Goal: Task Accomplishment & Management: Manage account settings

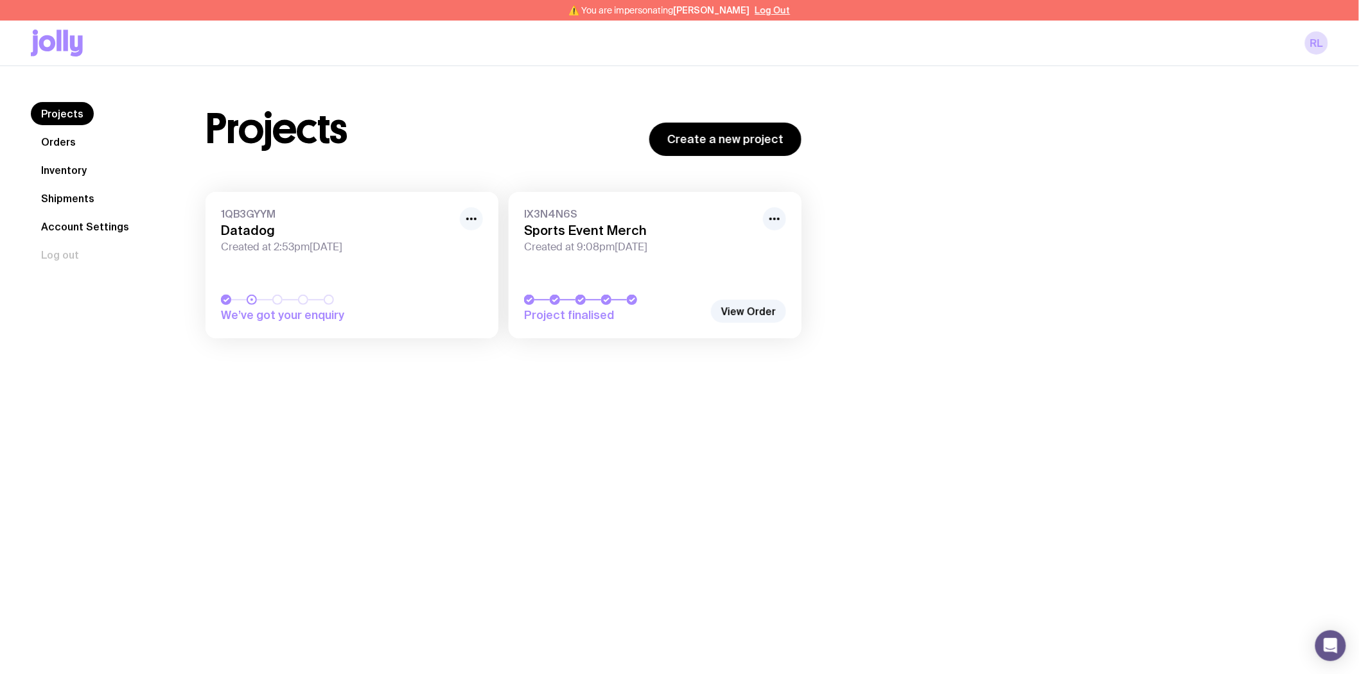
click at [464, 221] on icon "button" at bounding box center [471, 218] width 15 height 15
click at [471, 260] on button "Rename" at bounding box center [442, 266] width 62 height 13
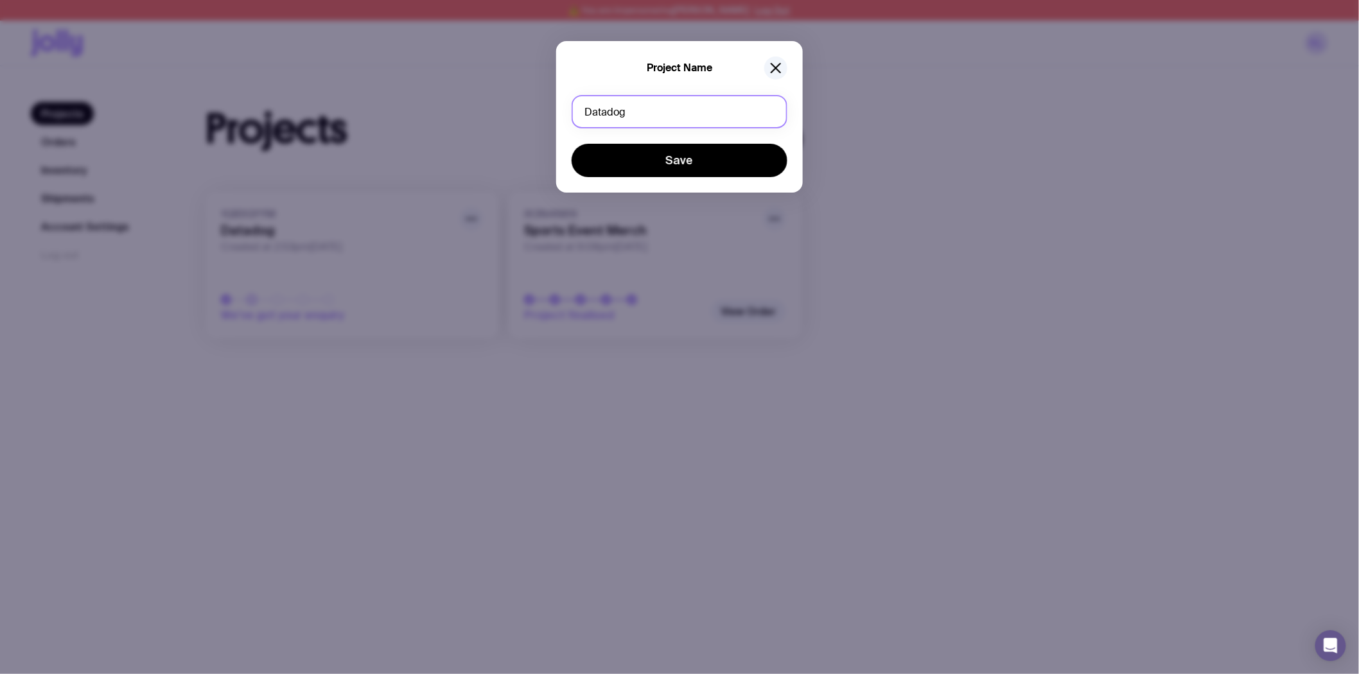
click at [659, 116] on input "Datadog" at bounding box center [680, 111] width 216 height 33
type input "Mailer/Card"
click at [572, 144] on button "Save" at bounding box center [680, 160] width 216 height 33
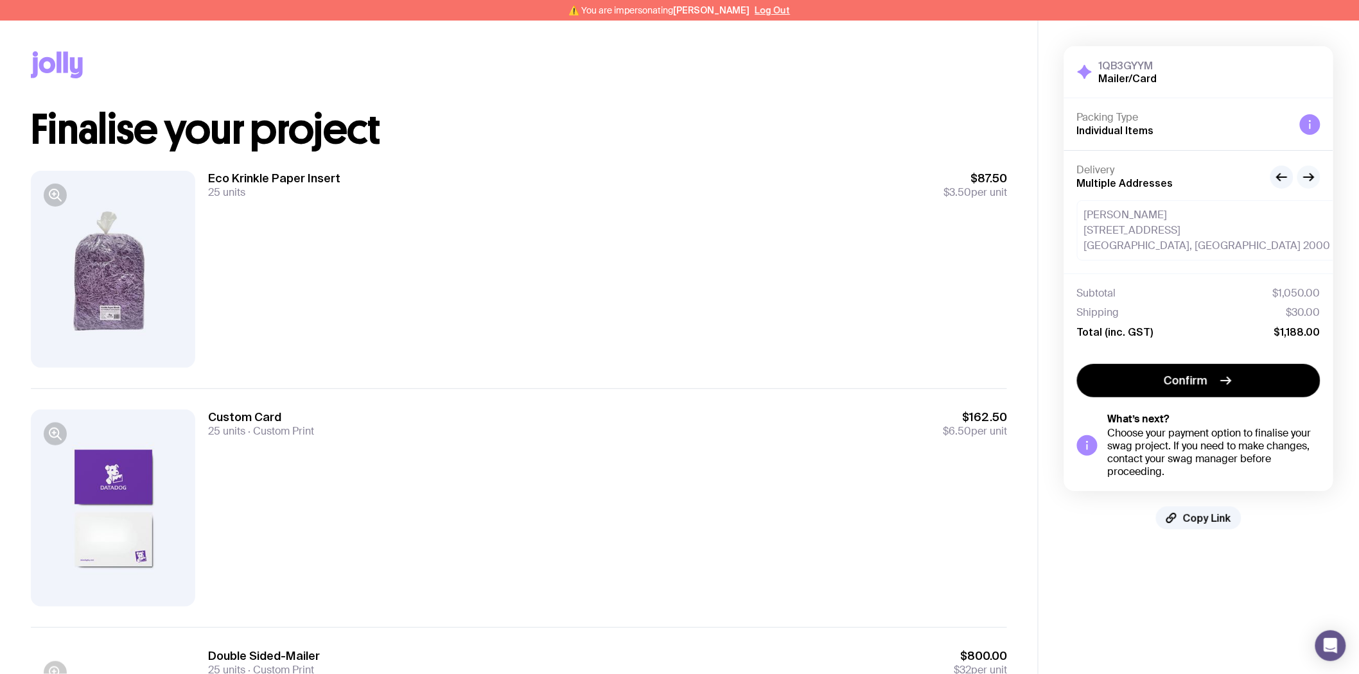
click at [1311, 177] on icon "button" at bounding box center [1308, 177] width 15 height 15
click at [1279, 178] on icon "button" at bounding box center [1281, 177] width 15 height 15
click at [1309, 180] on icon "button" at bounding box center [1308, 177] width 15 height 15
click at [1210, 522] on span "Copy Link" at bounding box center [1207, 518] width 48 height 13
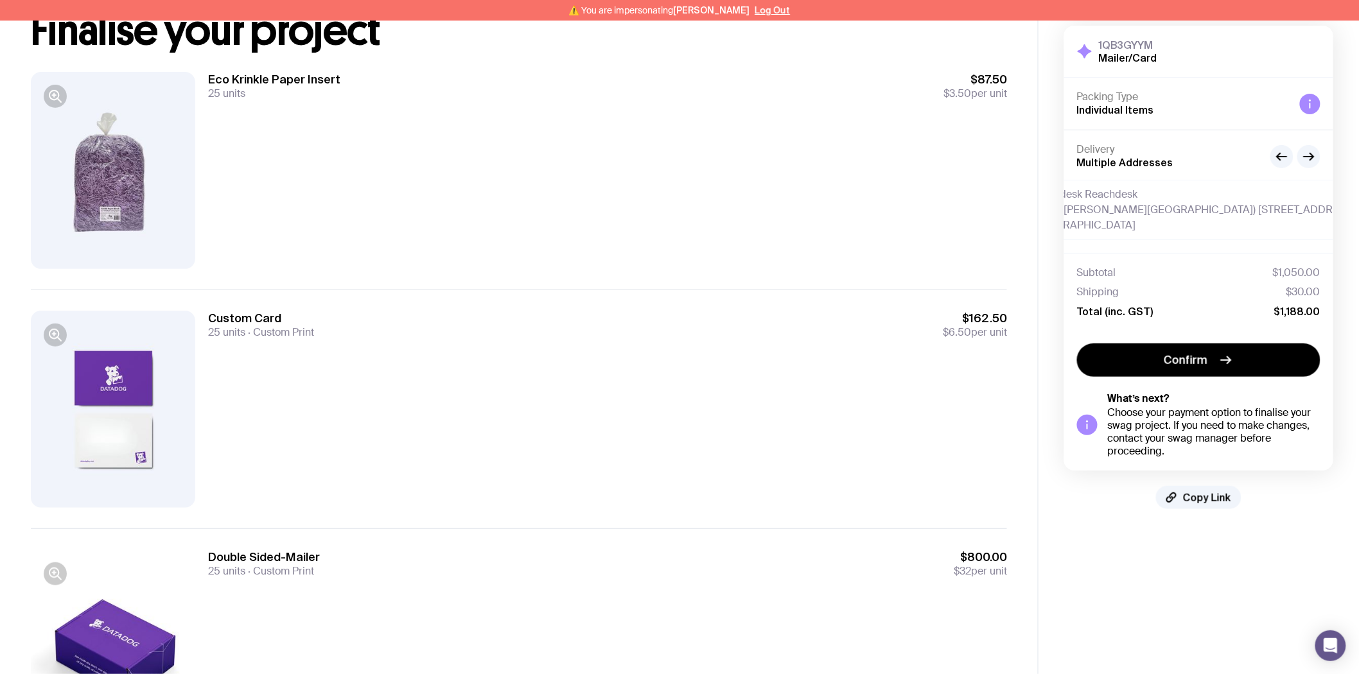
scroll to position [218, 0]
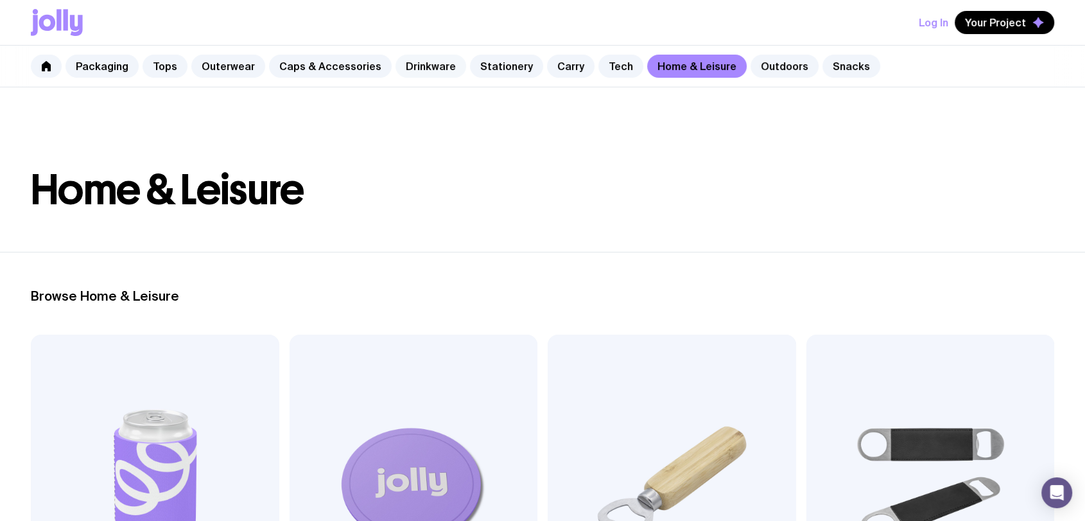
click at [425, 69] on link "Drinkware" at bounding box center [431, 66] width 71 height 23
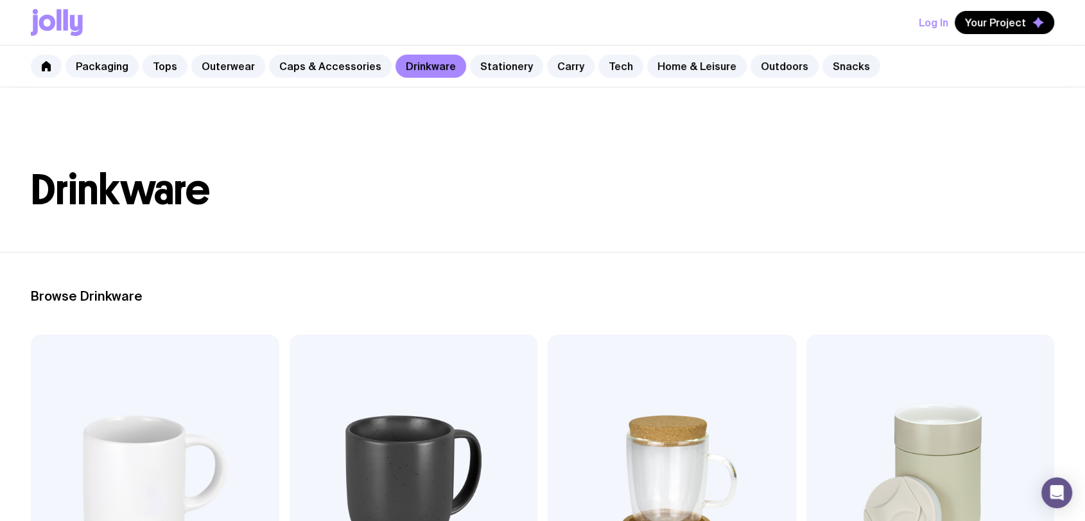
click at [496, 27] on div "Log In Your Project" at bounding box center [543, 22] width 1024 height 45
click at [216, 17] on div "Log In Your Project" at bounding box center [543, 22] width 1024 height 45
click at [718, 28] on div "Log In Your Project" at bounding box center [543, 22] width 1024 height 45
click at [730, 7] on div "Log In Your Project" at bounding box center [543, 22] width 1024 height 45
